Goal: Ask a question

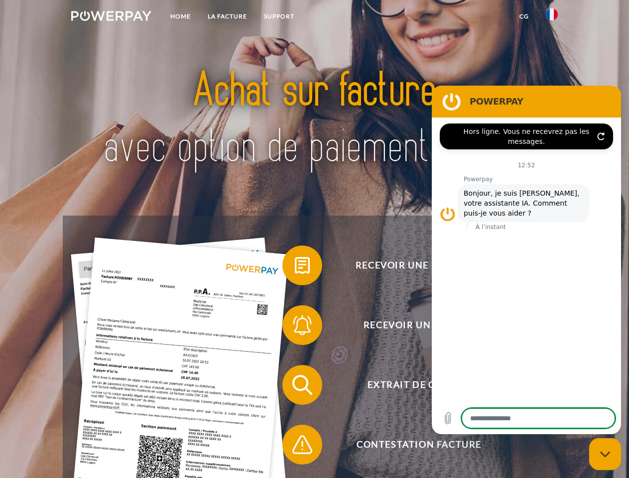
click at [111, 17] on img at bounding box center [111, 16] width 80 height 10
click at [552, 17] on img at bounding box center [552, 14] width 12 height 12
click at [524, 16] on link "CG" at bounding box center [524, 16] width 26 height 18
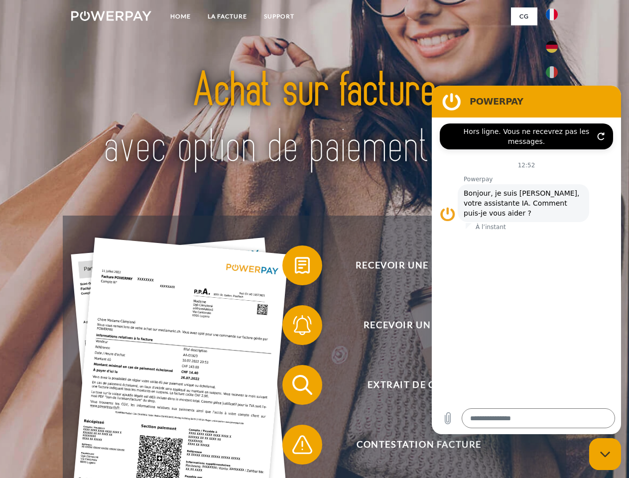
click at [295, 267] on span at bounding box center [287, 266] width 50 height 50
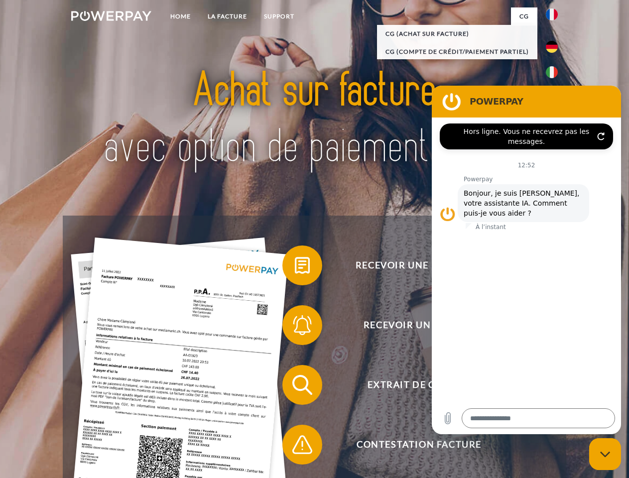
click at [295, 327] on span at bounding box center [287, 325] width 50 height 50
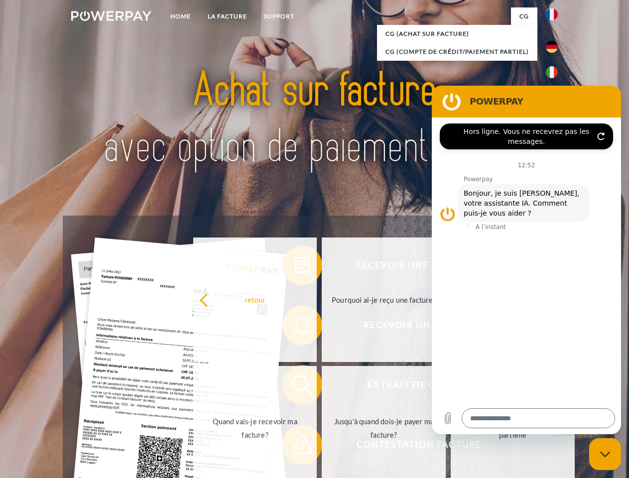
click at [322, 387] on link "Jusqu'à quand dois-je payer ma facture?" at bounding box center [384, 428] width 124 height 124
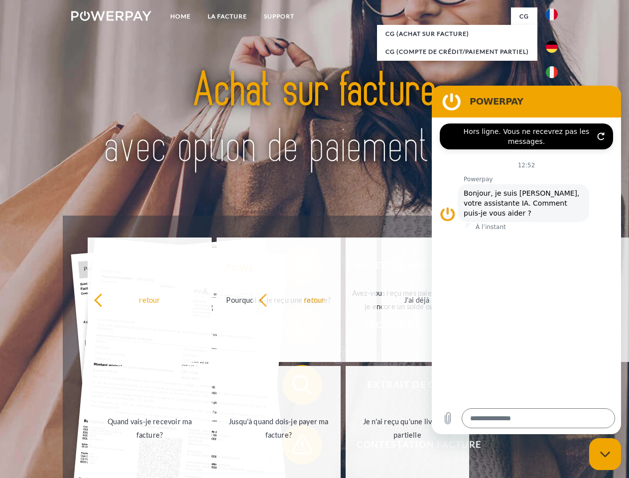
click at [295, 447] on span at bounding box center [287, 445] width 50 height 50
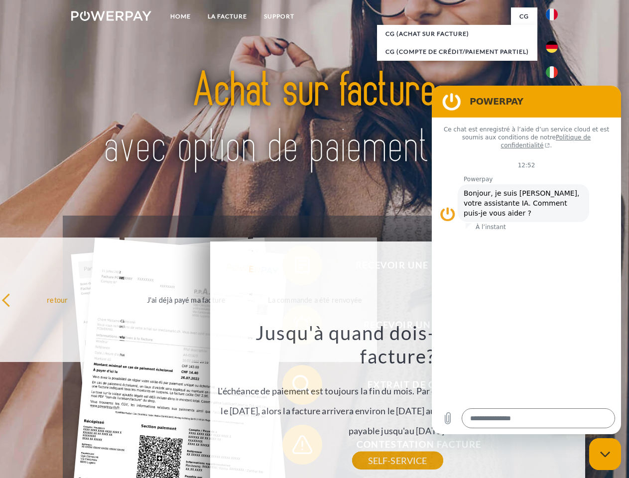
click at [605, 454] on icon "Fermer la fenêtre de messagerie" at bounding box center [605, 454] width 10 height 6
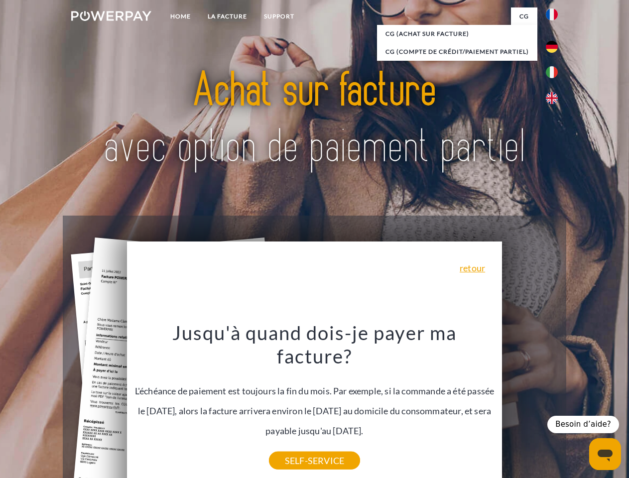
type textarea "*"
